Goal: Transaction & Acquisition: Purchase product/service

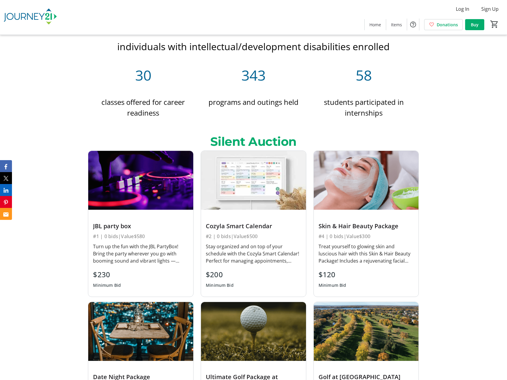
scroll to position [718, 0]
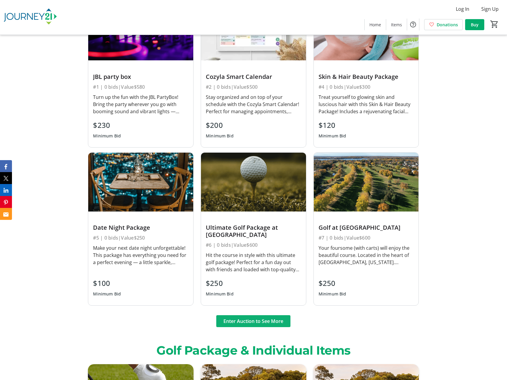
click at [248, 318] on span "Enter Auction to See More" at bounding box center [253, 321] width 60 height 7
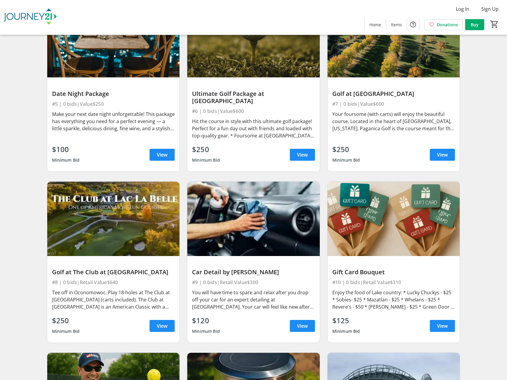
scroll to position [252, 0]
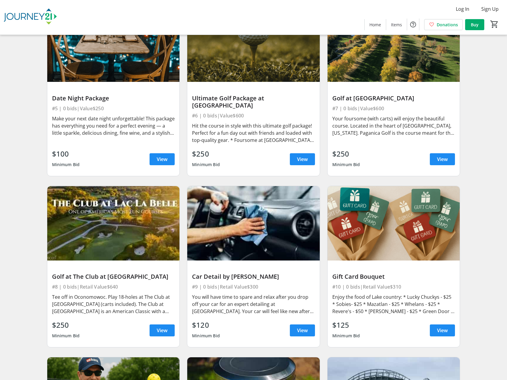
drag, startPoint x: 422, startPoint y: 98, endPoint x: 353, endPoint y: 100, distance: 69.4
click at [353, 100] on div "Golf at [GEOGRAPHIC_DATA]" at bounding box center [393, 98] width 123 height 7
drag, startPoint x: 353, startPoint y: 100, endPoint x: 358, endPoint y: 99, distance: 5.4
click at [225, 126] on div "Hit the course in style with this ultimate golf package! Perfect for a fun day …" at bounding box center [253, 133] width 123 height 22
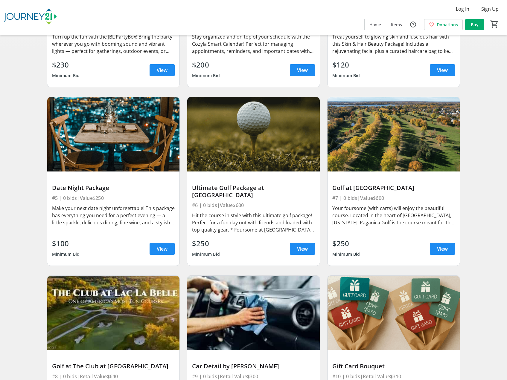
scroll to position [0, 0]
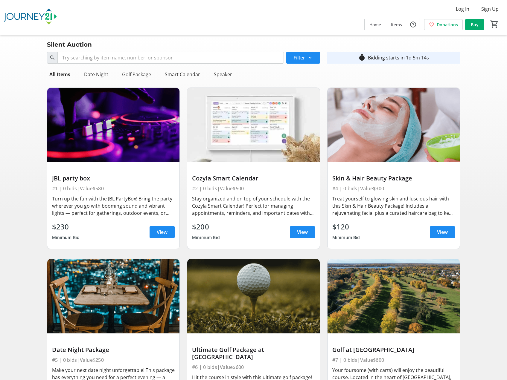
click at [133, 76] on div "Golf Package" at bounding box center [137, 74] width 34 height 12
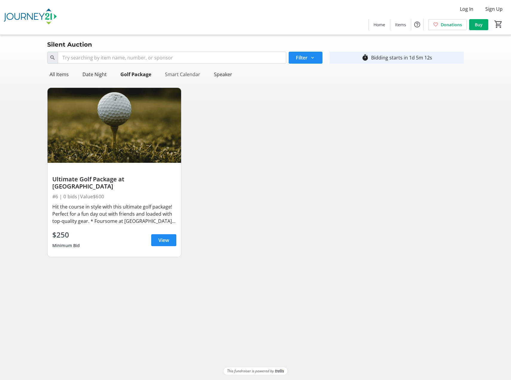
click at [180, 71] on div "Smart Calendar" at bounding box center [183, 74] width 40 height 12
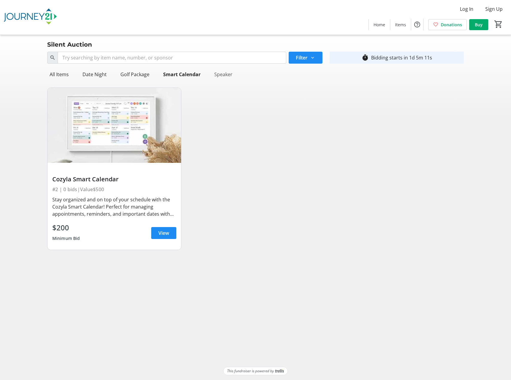
click at [220, 77] on div "Speaker" at bounding box center [223, 74] width 23 height 12
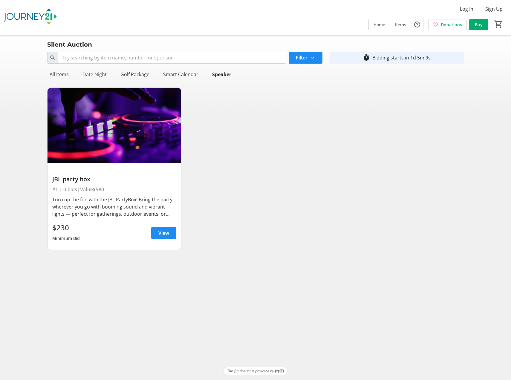
click at [92, 74] on div "Date Night" at bounding box center [94, 74] width 29 height 12
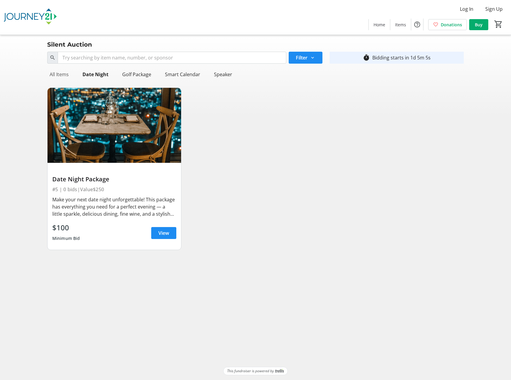
click at [62, 75] on div "All Items" at bounding box center [59, 74] width 24 height 12
